Goal: Transaction & Acquisition: Book appointment/travel/reservation

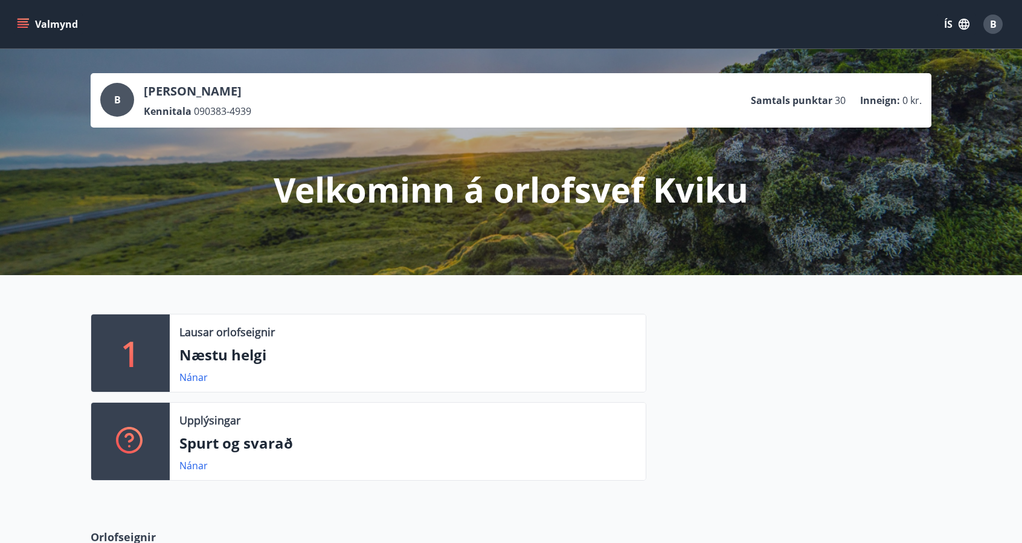
click at [25, 25] on icon "menu" at bounding box center [24, 24] width 13 height 1
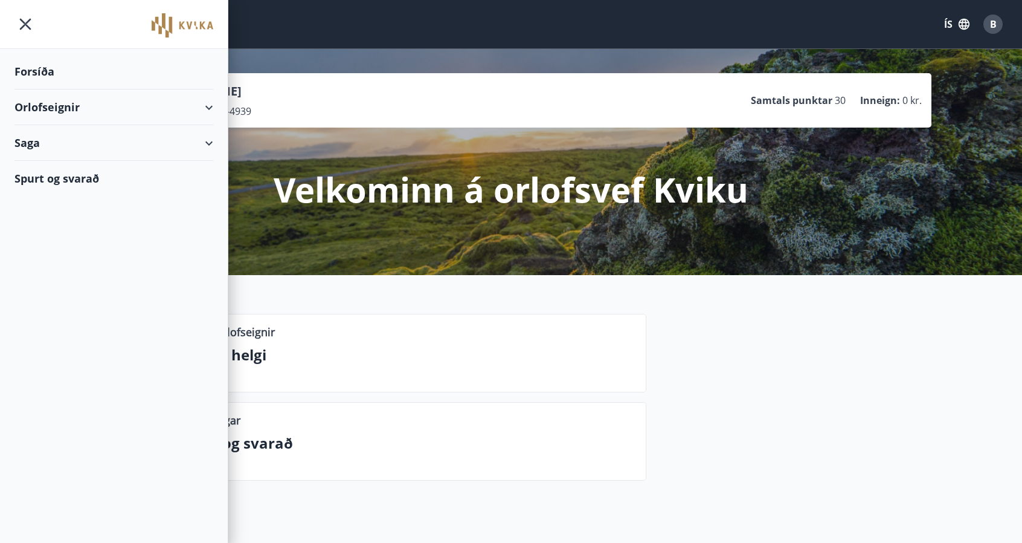
click at [210, 106] on div "Orlofseignir" at bounding box center [114, 107] width 199 height 36
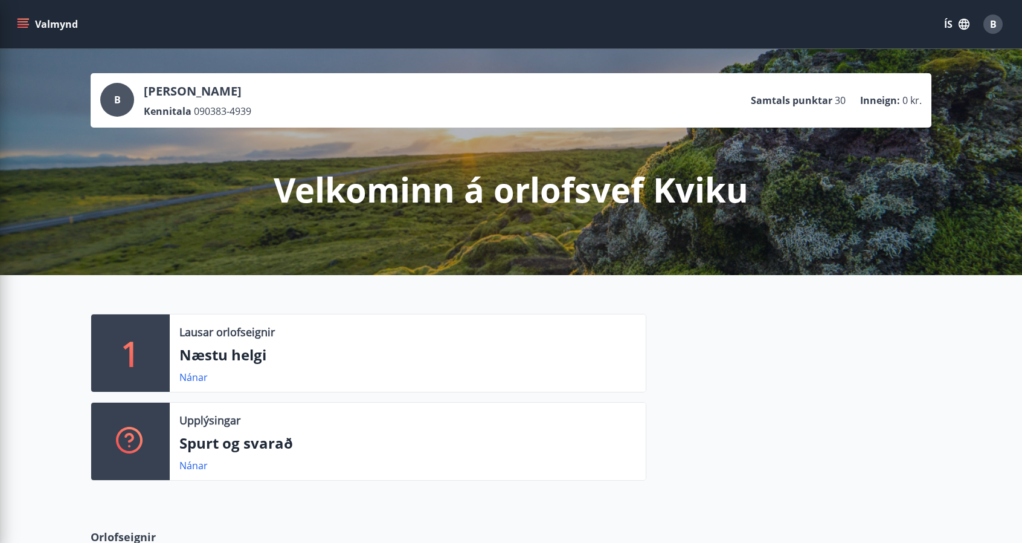
click at [413, 372] on div "Nánar" at bounding box center [407, 377] width 457 height 15
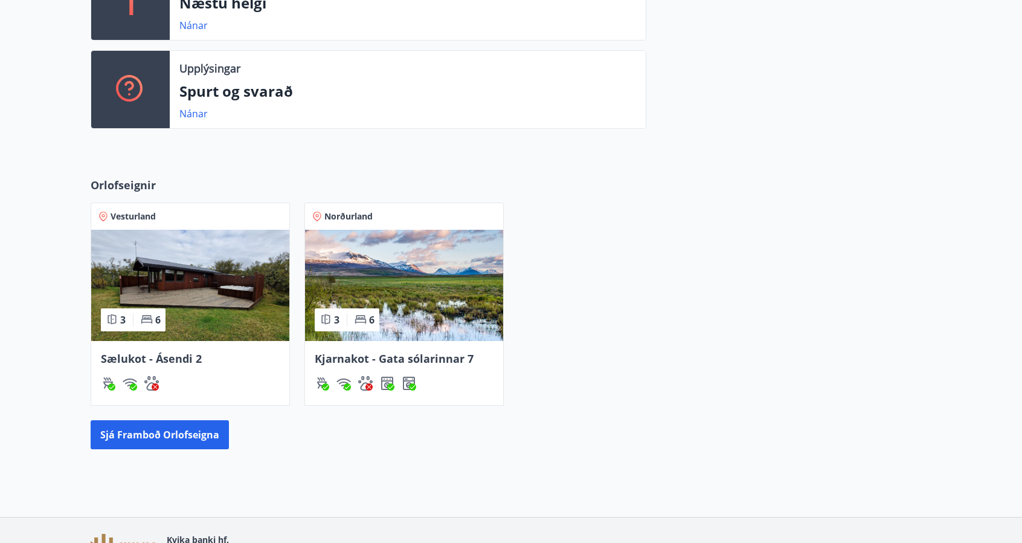
scroll to position [353, 0]
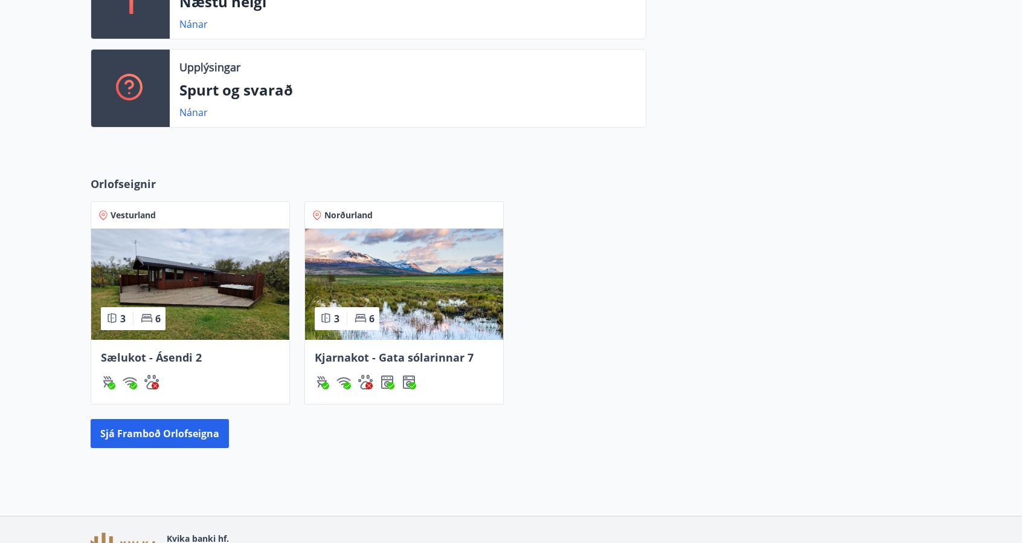
click at [378, 300] on img at bounding box center [404, 283] width 198 height 111
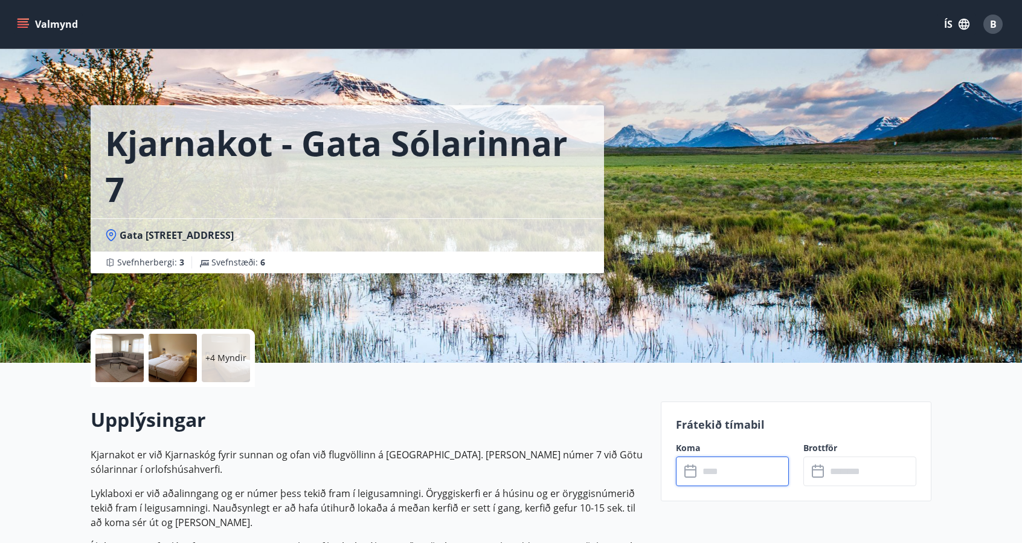
click at [708, 474] on input "text" at bounding box center [744, 471] width 90 height 30
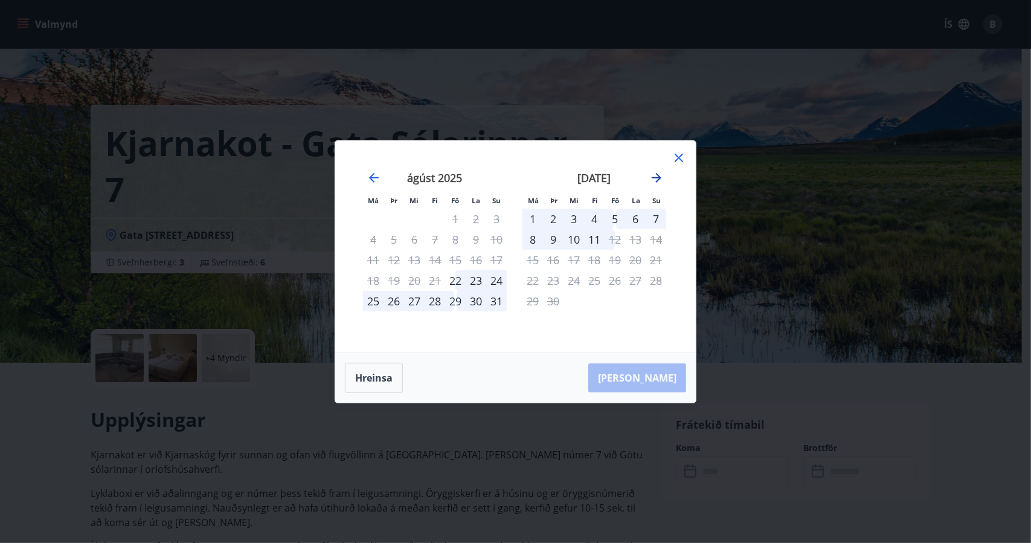
click at [654, 179] on icon "Move forward to switch to the next month." at bounding box center [657, 177] width 15 height 15
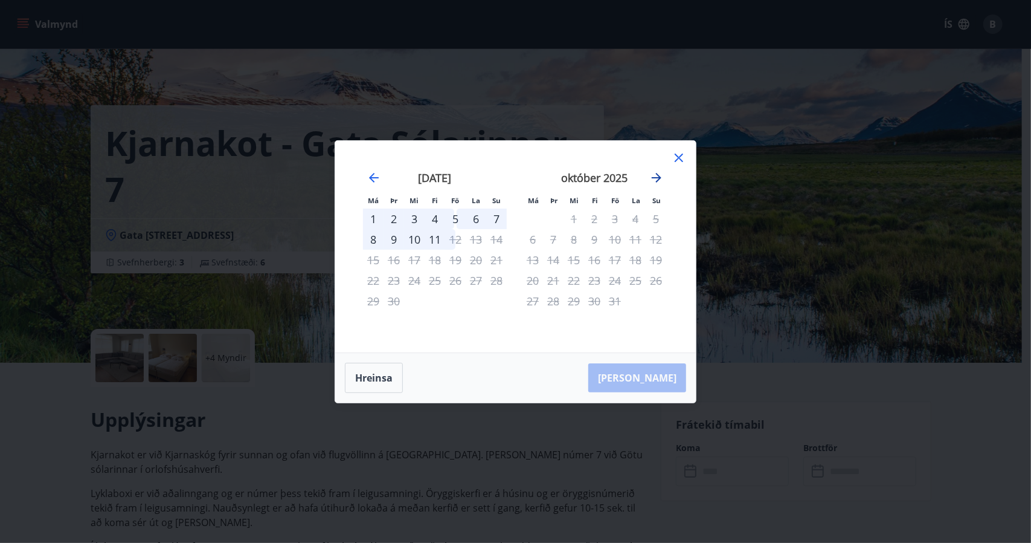
click at [654, 179] on icon "Move forward to switch to the next month." at bounding box center [657, 177] width 15 height 15
click at [681, 158] on icon at bounding box center [679, 157] width 15 height 15
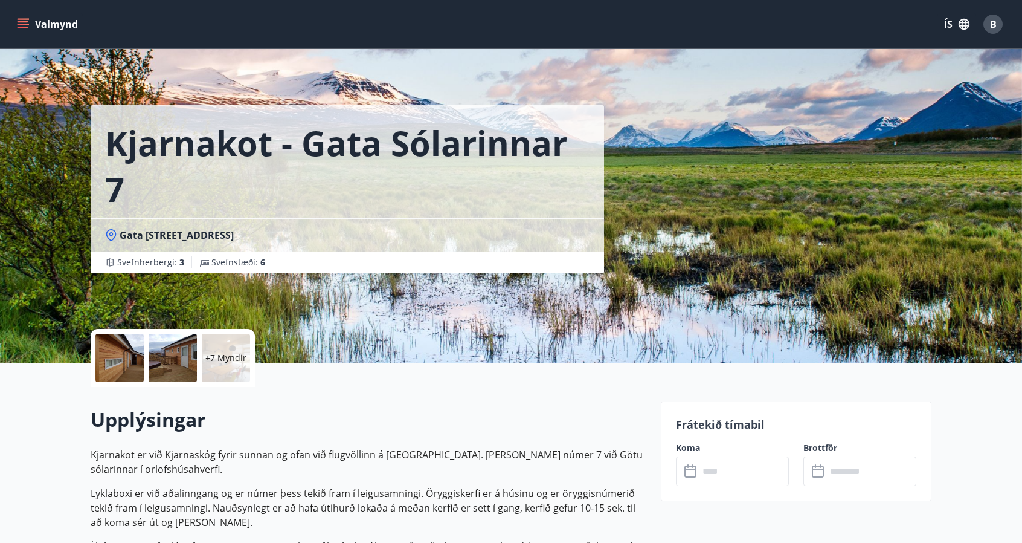
click at [746, 477] on input "text" at bounding box center [744, 471] width 90 height 30
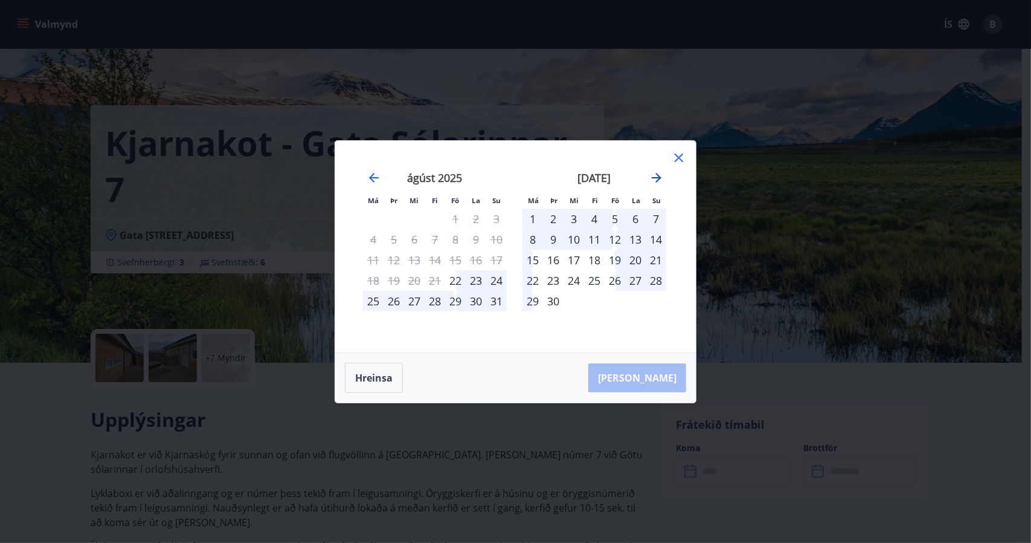
click at [661, 175] on icon "Move forward to switch to the next month." at bounding box center [657, 177] width 15 height 15
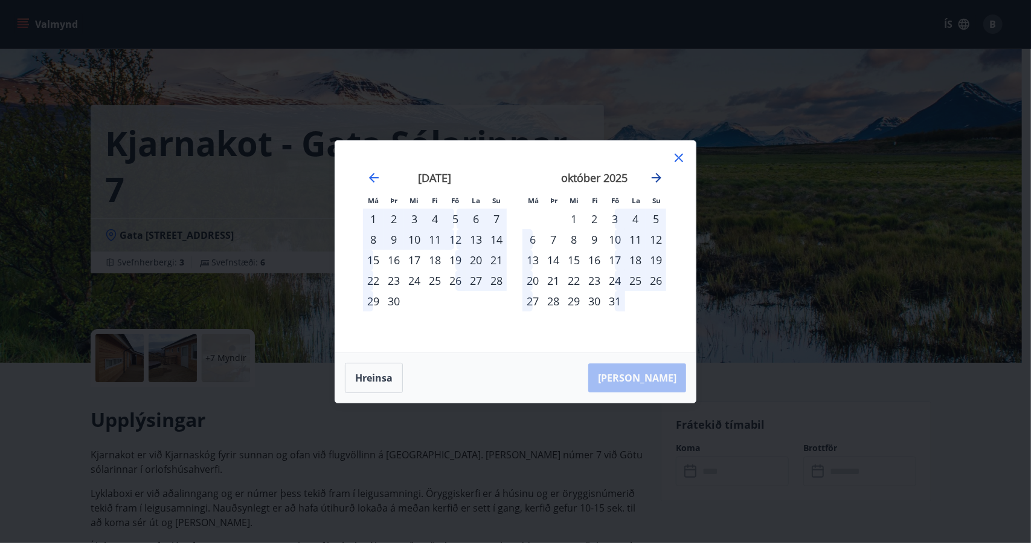
click at [661, 175] on icon "Move forward to switch to the next month." at bounding box center [657, 177] width 15 height 15
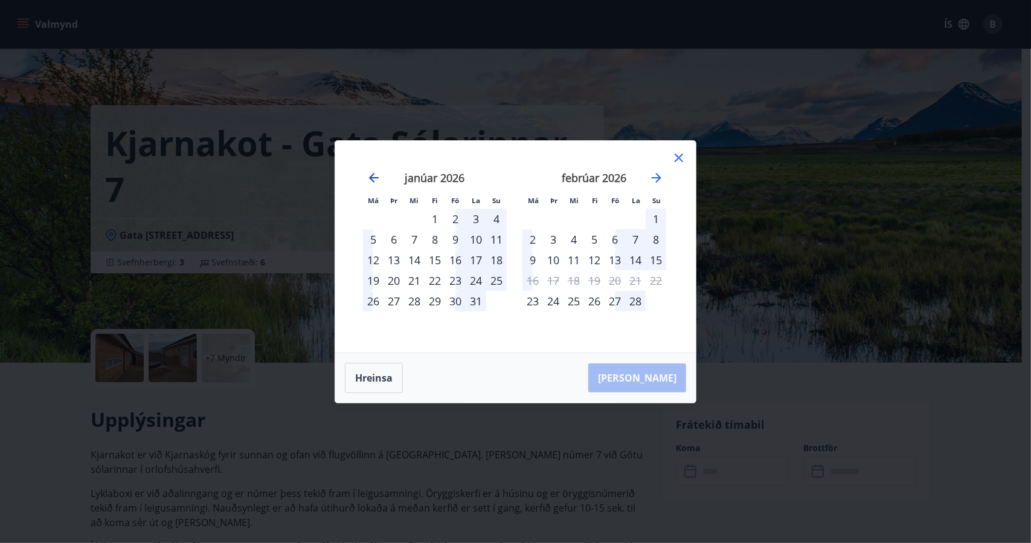
click at [373, 173] on icon "Move backward to switch to the previous month." at bounding box center [374, 178] width 10 height 10
click at [432, 218] on div "4" at bounding box center [435, 218] width 21 height 21
click at [498, 220] on div "7" at bounding box center [496, 218] width 21 height 21
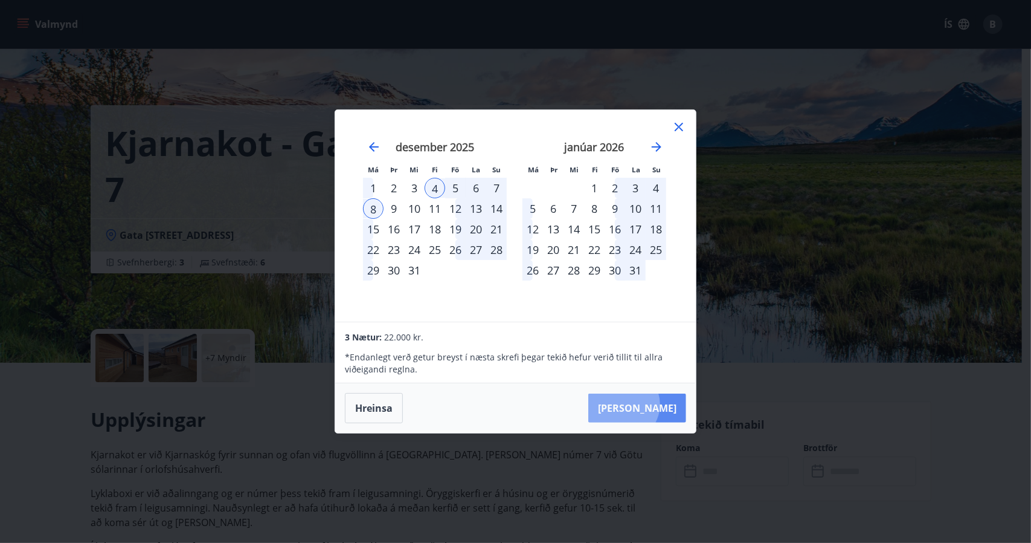
click at [660, 404] on button "[PERSON_NAME]" at bounding box center [638, 407] width 98 height 29
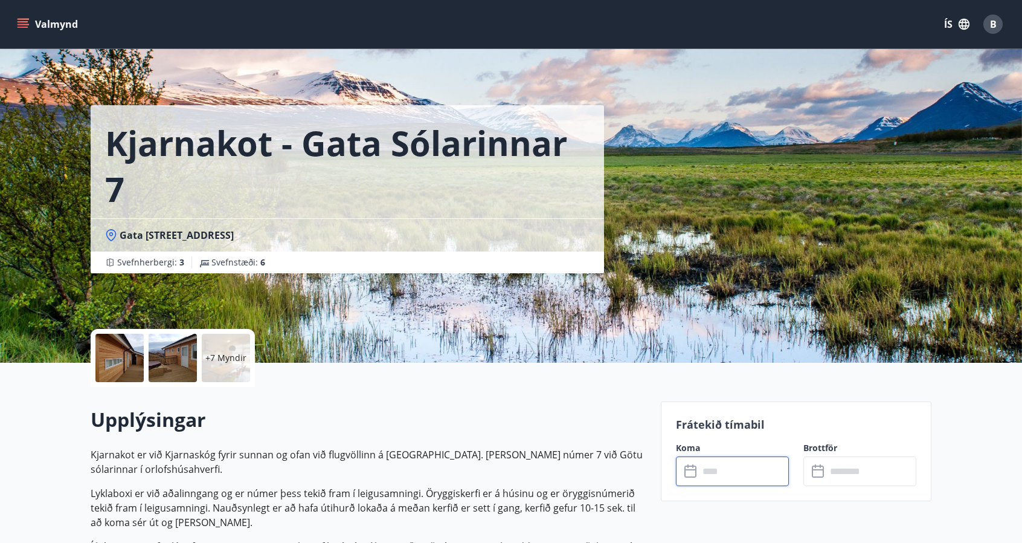
type input "******"
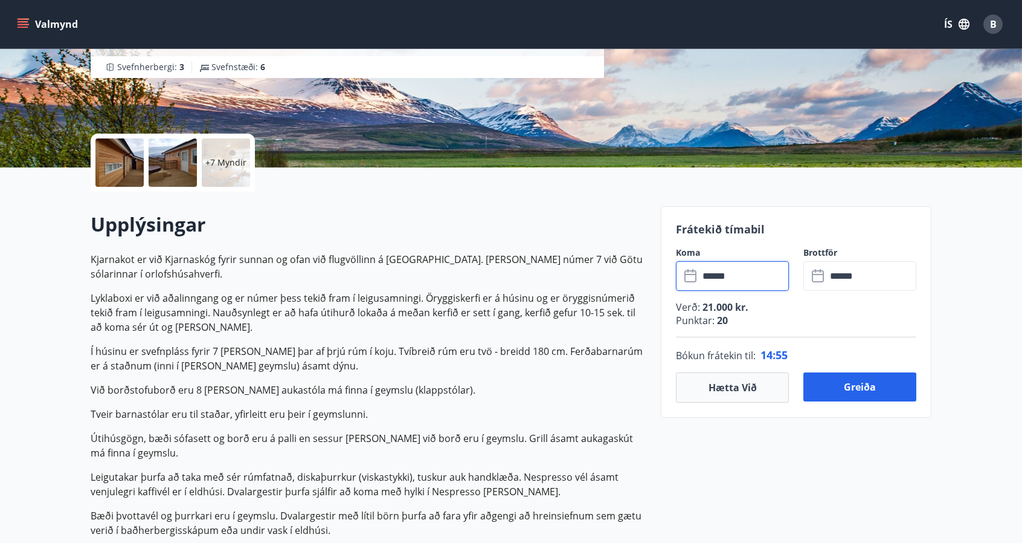
scroll to position [202, 0]
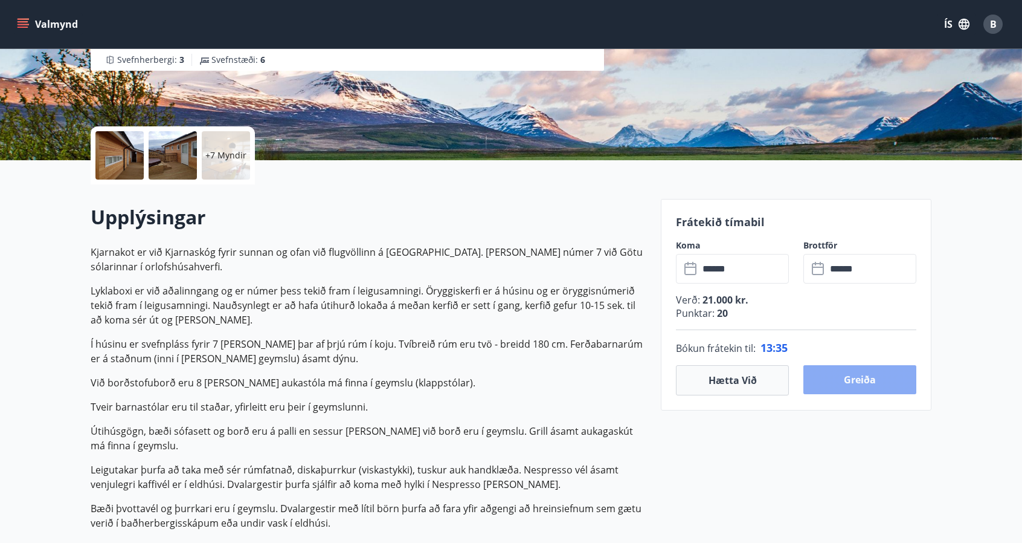
click at [840, 378] on button "Greiða" at bounding box center [860, 379] width 113 height 29
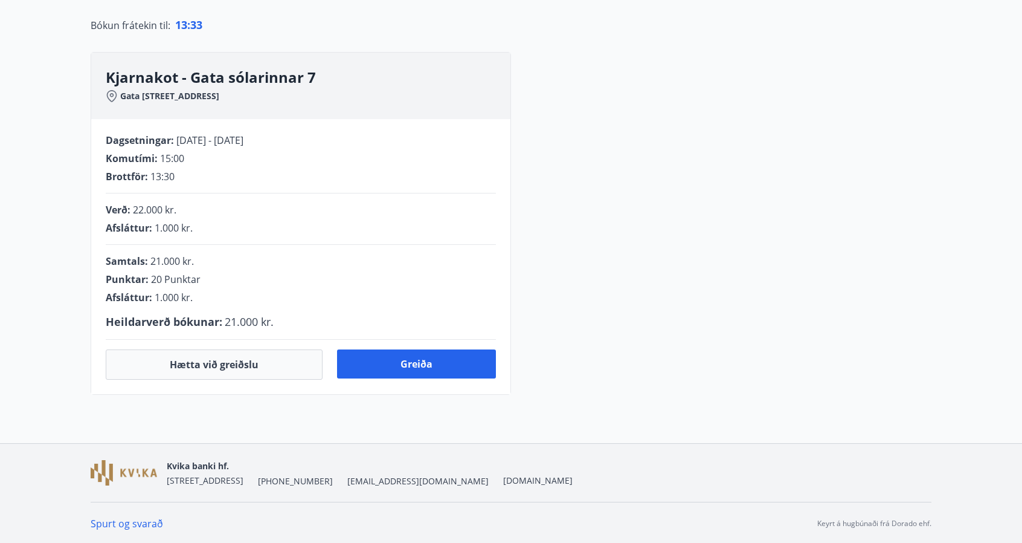
scroll to position [202, 0]
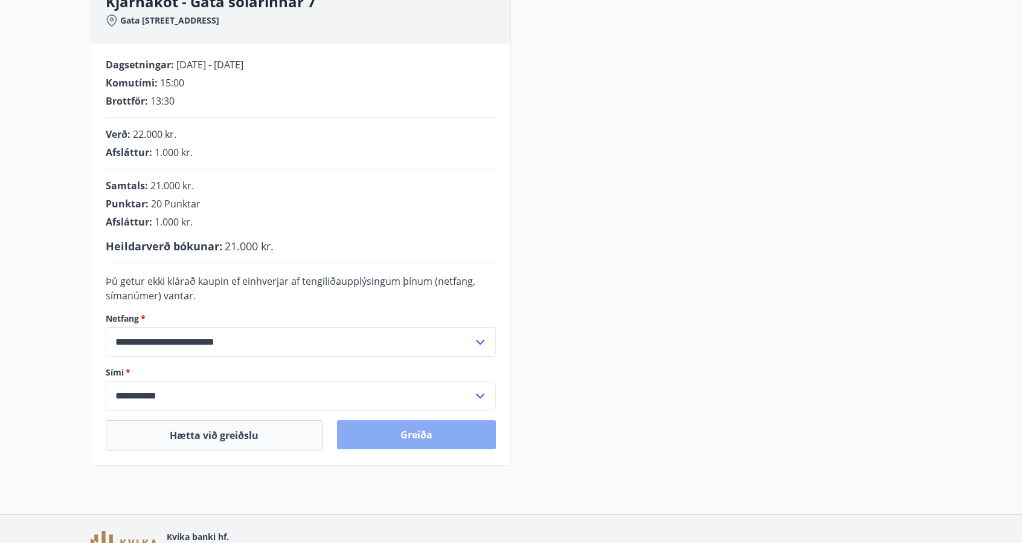
click at [392, 436] on button "Greiða" at bounding box center [416, 434] width 159 height 29
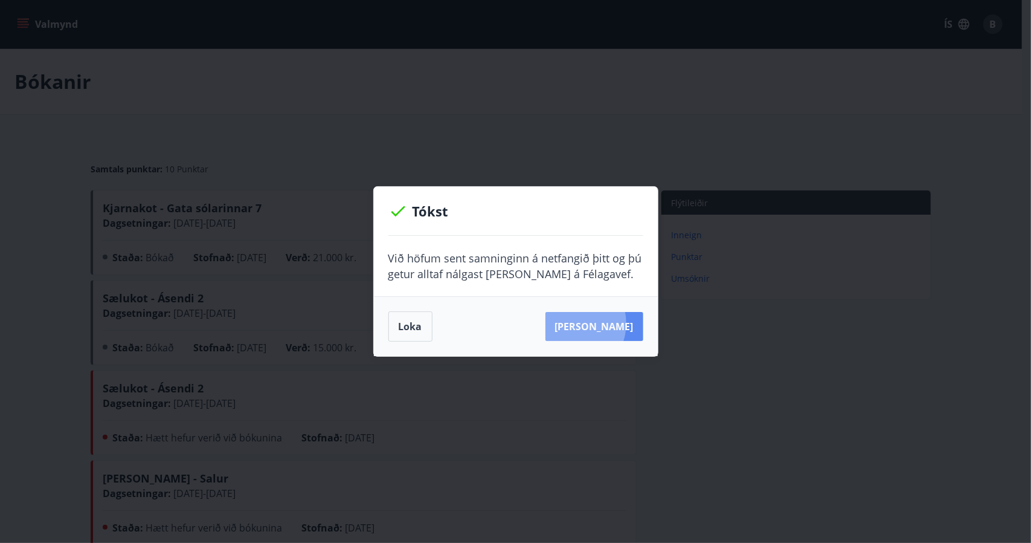
click at [591, 323] on button "[PERSON_NAME]" at bounding box center [595, 326] width 98 height 29
